Goal: Navigation & Orientation: Find specific page/section

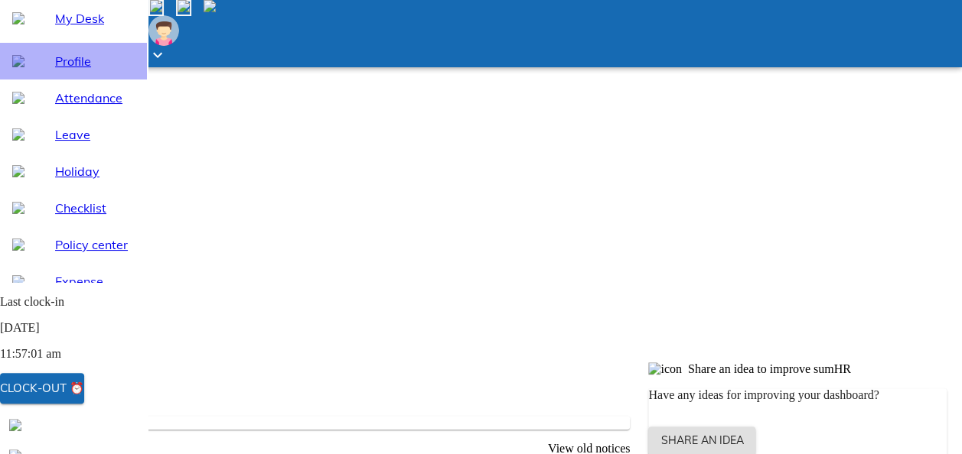
click at [55, 70] on span "Profile" at bounding box center [95, 61] width 80 height 18
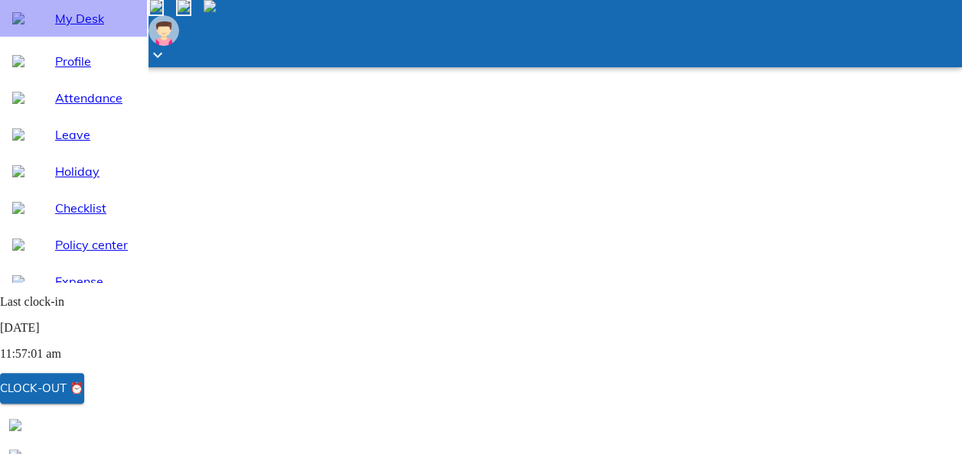
click at [64, 28] on span "My Desk" at bounding box center [95, 18] width 80 height 18
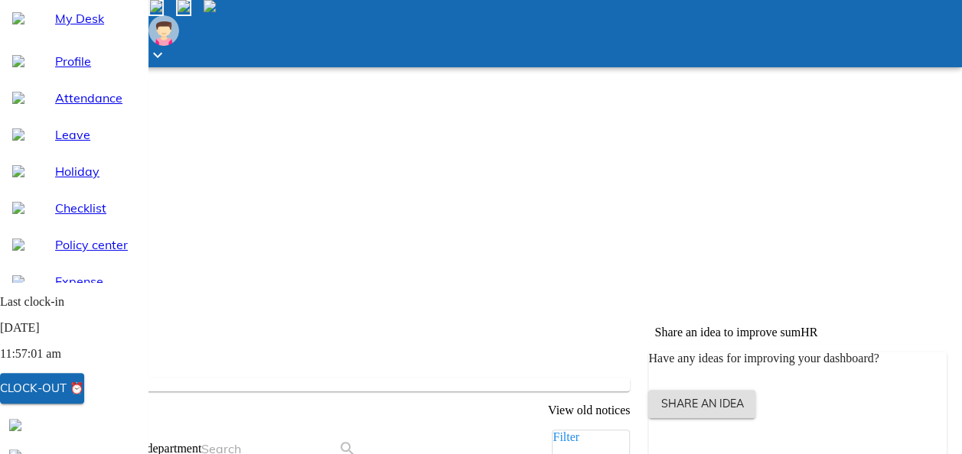
scroll to position [259, 0]
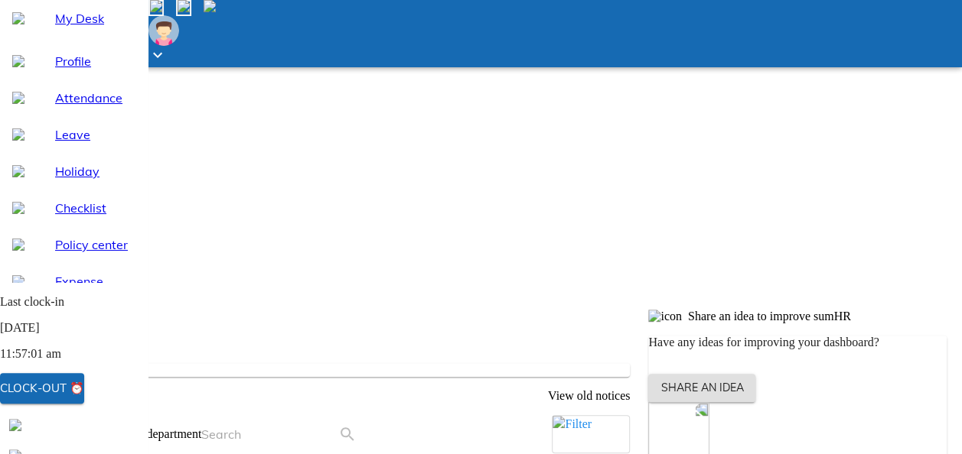
click at [80, 153] on div "Leave" at bounding box center [73, 134] width 147 height 37
select select "8"
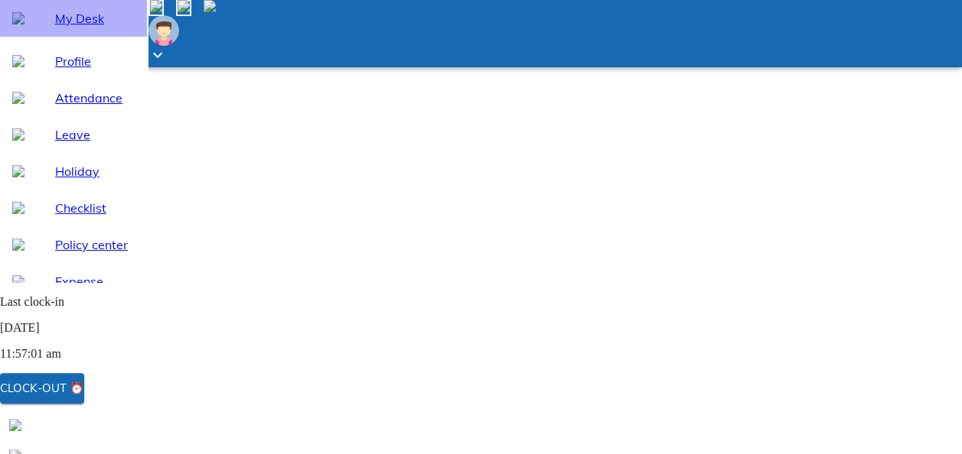
click at [57, 28] on span "My Desk" at bounding box center [95, 18] width 80 height 18
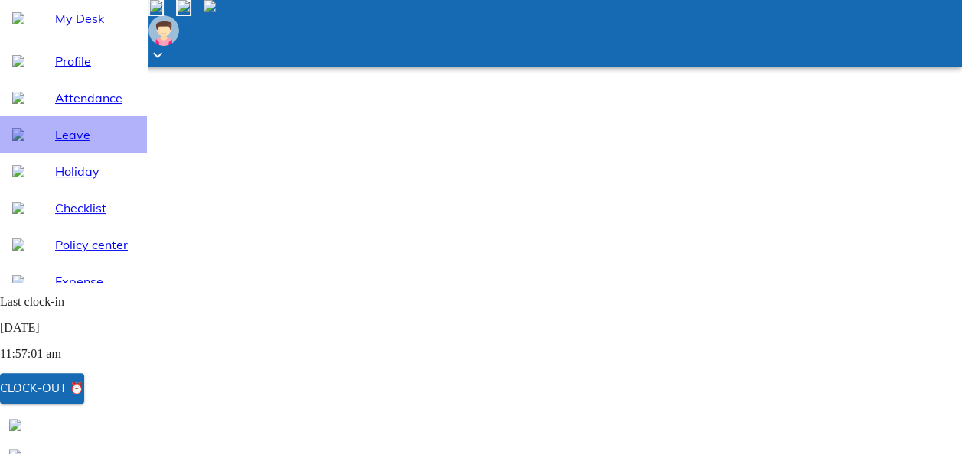
click at [98, 153] on div "Leave" at bounding box center [73, 134] width 147 height 37
select select "8"
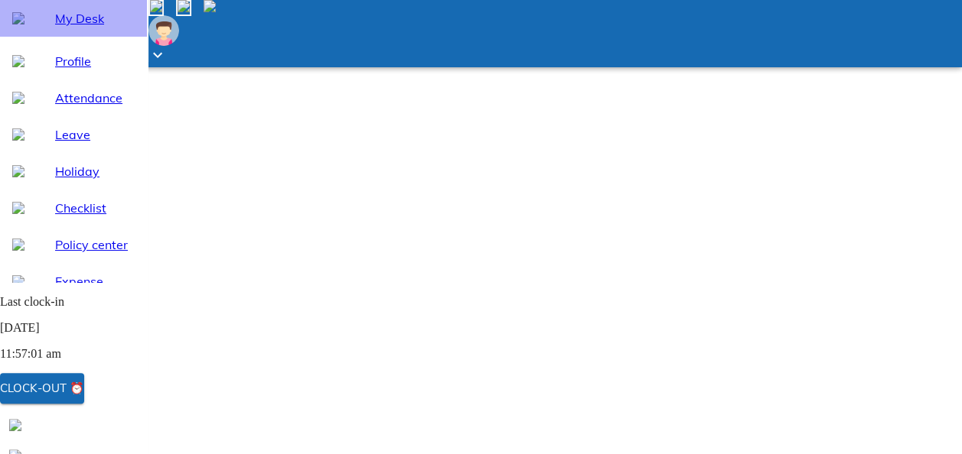
click at [73, 28] on span "My Desk" at bounding box center [95, 18] width 80 height 18
